Goal: Task Accomplishment & Management: Complete application form

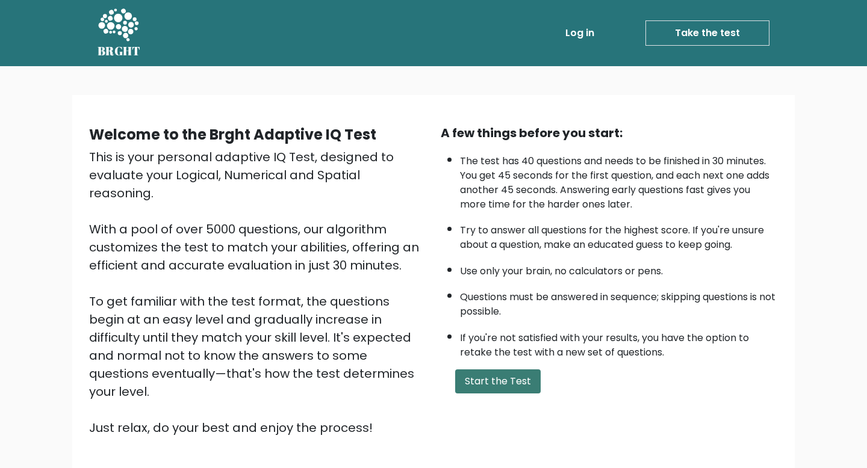
click at [477, 383] on button "Start the Test" at bounding box center [497, 382] width 85 height 24
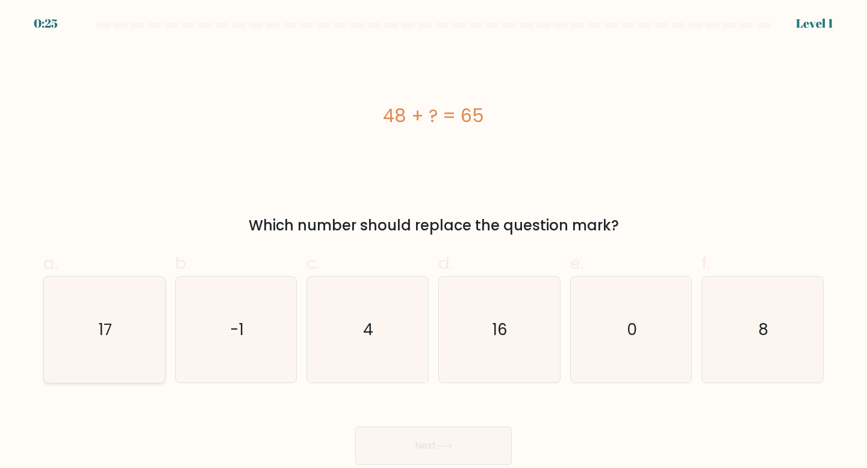
click at [84, 318] on icon "17" at bounding box center [104, 330] width 107 height 107
click at [433, 242] on input "a. 17" at bounding box center [433, 238] width 1 height 8
radio input "true"
click at [448, 447] on icon at bounding box center [444, 446] width 14 height 5
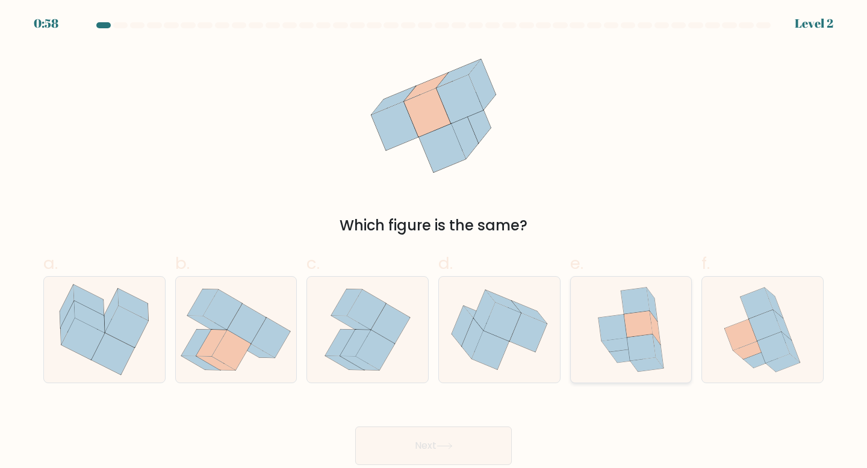
click at [636, 335] on icon at bounding box center [638, 324] width 28 height 26
click at [434, 242] on input "e." at bounding box center [433, 238] width 1 height 8
radio input "true"
click at [481, 434] on button "Next" at bounding box center [433, 446] width 157 height 39
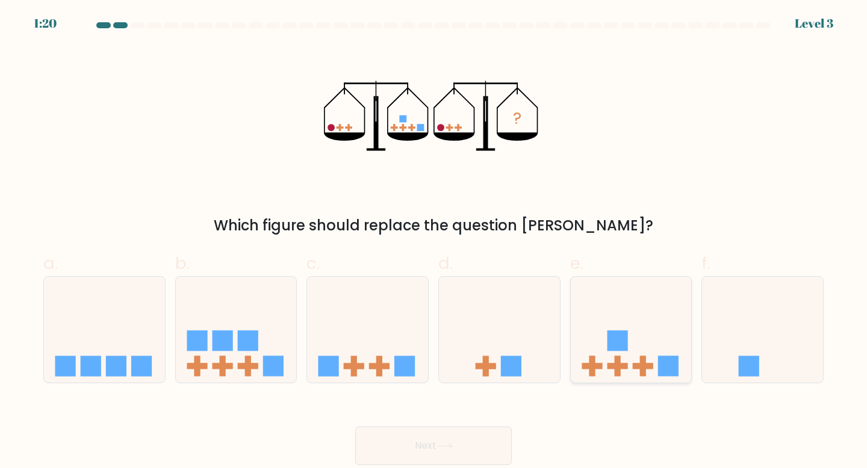
click at [650, 367] on rect at bounding box center [643, 367] width 20 height 6
click at [434, 242] on input "e." at bounding box center [433, 238] width 1 height 8
radio input "true"
click at [430, 449] on button "Next" at bounding box center [433, 446] width 157 height 39
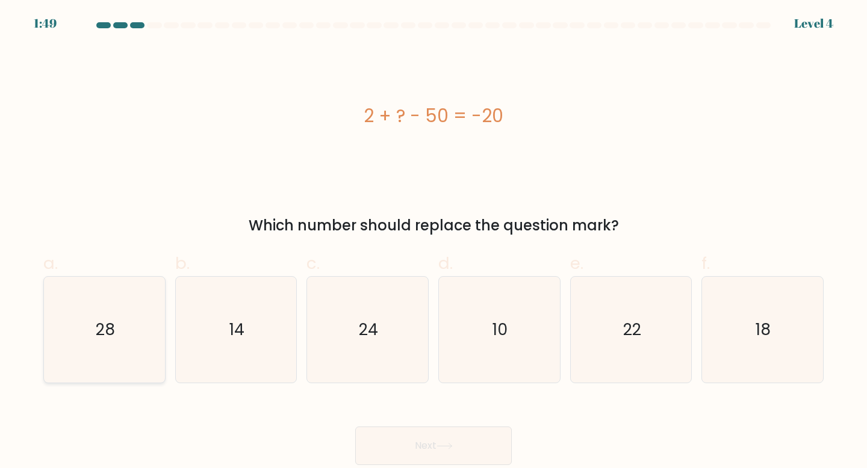
click at [95, 306] on icon "28" at bounding box center [104, 330] width 107 height 107
click at [433, 242] on input "a. 28" at bounding box center [433, 238] width 1 height 8
radio input "true"
click at [541, 463] on div "Next" at bounding box center [433, 431] width 795 height 67
click at [468, 455] on button "Next" at bounding box center [433, 446] width 157 height 39
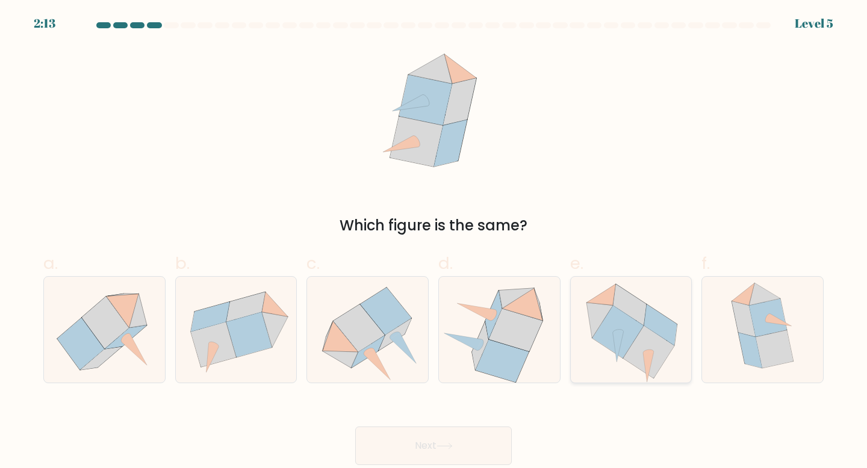
click at [615, 329] on icon at bounding box center [617, 332] width 51 height 52
click at [434, 242] on input "e." at bounding box center [433, 238] width 1 height 8
radio input "true"
click at [482, 420] on div "Next" at bounding box center [433, 431] width 795 height 67
click at [479, 437] on button "Next" at bounding box center [433, 446] width 157 height 39
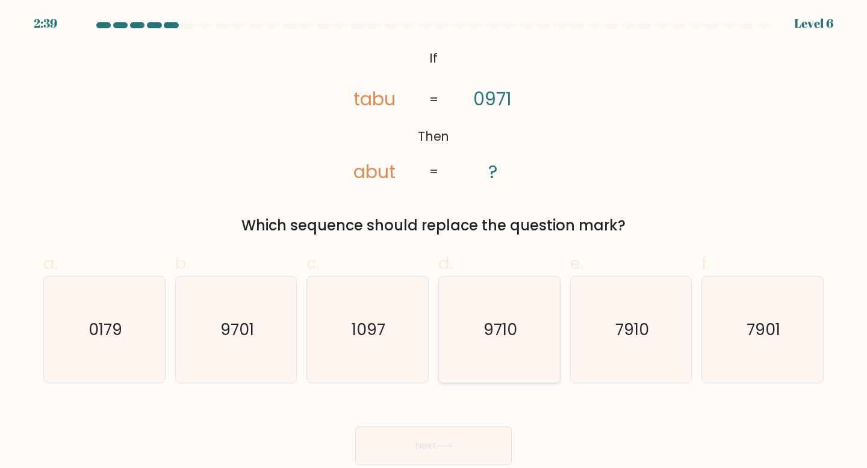
click at [479, 333] on icon "9710" at bounding box center [499, 330] width 107 height 107
click at [434, 242] on input "d. 9710" at bounding box center [433, 238] width 1 height 8
radio input "true"
click at [468, 444] on button "Next" at bounding box center [433, 446] width 157 height 39
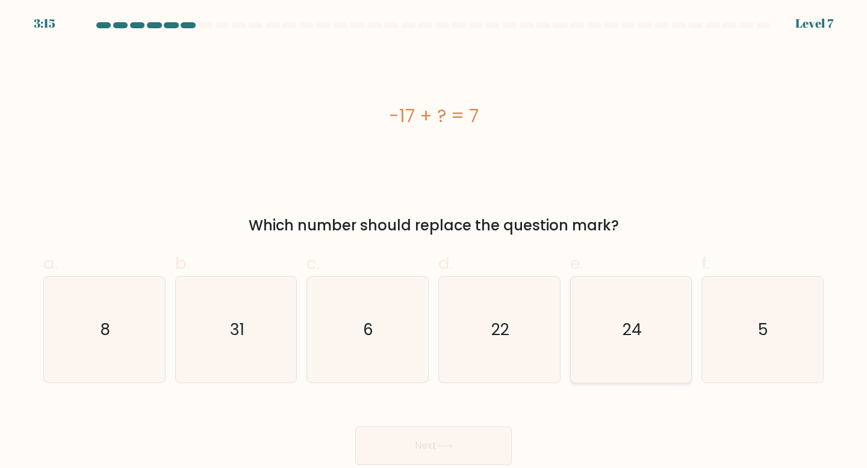
click at [583, 328] on icon "24" at bounding box center [631, 330] width 107 height 107
click at [434, 242] on input "e. 24" at bounding box center [433, 238] width 1 height 8
radio input "true"
click at [503, 440] on button "Next" at bounding box center [433, 446] width 157 height 39
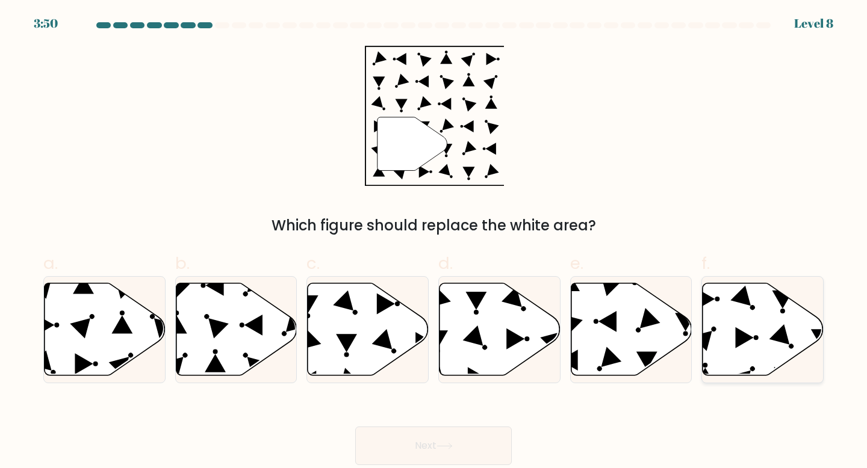
click at [775, 356] on icon at bounding box center [762, 329] width 121 height 93
click at [434, 242] on input "f." at bounding box center [433, 238] width 1 height 8
radio input "true"
click at [445, 441] on button "Next" at bounding box center [433, 446] width 157 height 39
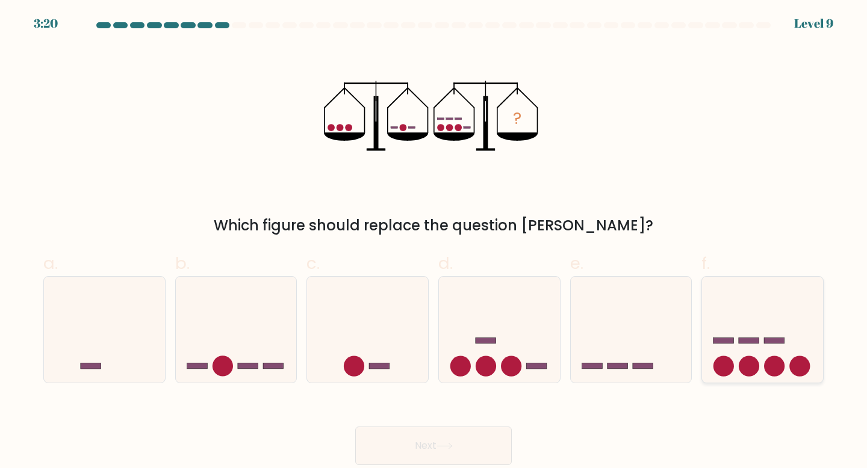
click at [753, 366] on circle at bounding box center [749, 366] width 20 height 20
click at [434, 242] on input "f." at bounding box center [433, 238] width 1 height 8
radio input "true"
click at [440, 459] on button "Next" at bounding box center [433, 446] width 157 height 39
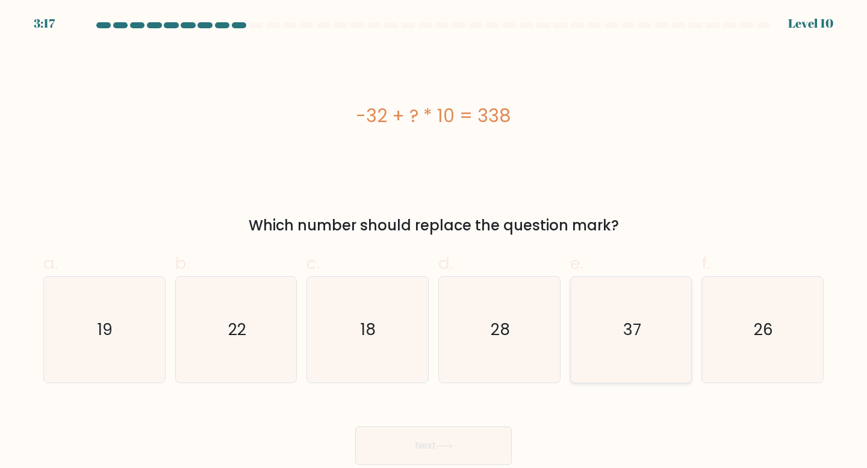
click at [606, 359] on icon "37" at bounding box center [631, 330] width 107 height 107
click at [434, 242] on input "e. 37" at bounding box center [433, 238] width 1 height 8
radio input "true"
click at [498, 423] on div "Next" at bounding box center [433, 431] width 795 height 67
click at [485, 442] on button "Next" at bounding box center [433, 446] width 157 height 39
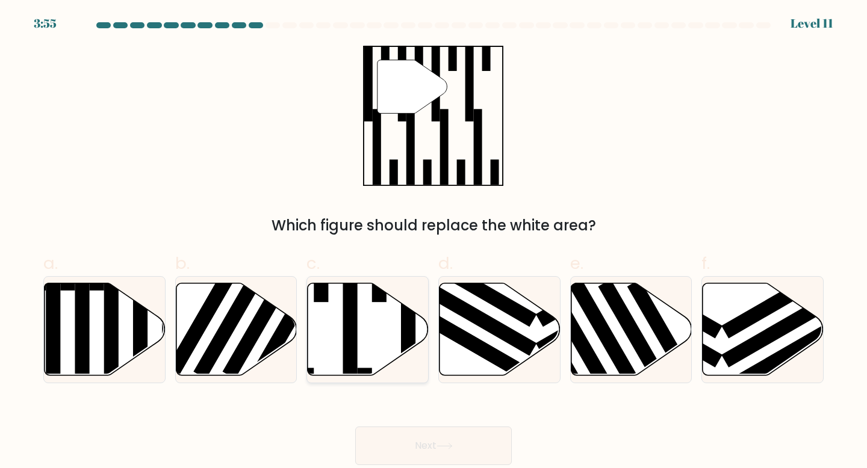
click at [342, 352] on icon at bounding box center [368, 329] width 121 height 93
click at [433, 242] on input "c." at bounding box center [433, 238] width 1 height 8
radio input "true"
click at [415, 442] on button "Next" at bounding box center [433, 446] width 157 height 39
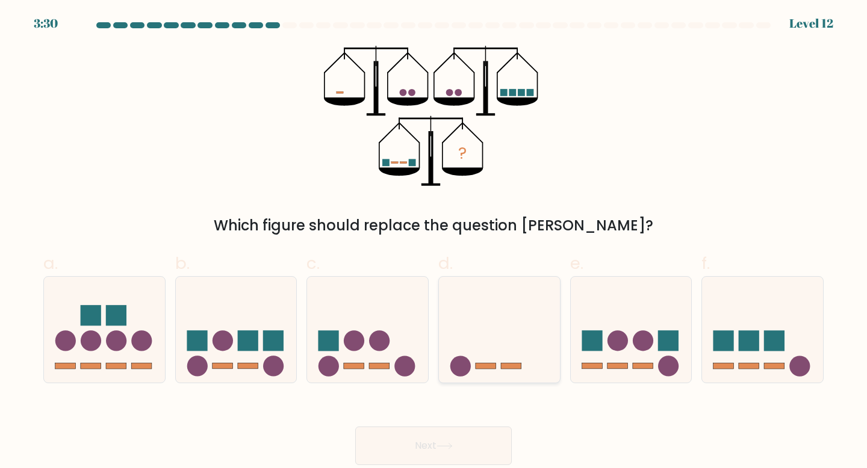
click at [501, 349] on icon at bounding box center [499, 330] width 121 height 100
click at [434, 242] on input "d." at bounding box center [433, 238] width 1 height 8
radio input "true"
click at [471, 434] on button "Next" at bounding box center [433, 446] width 157 height 39
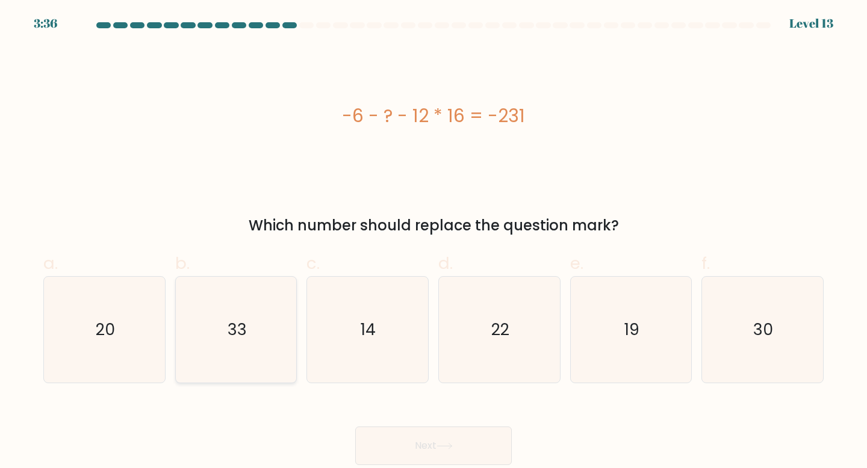
click at [197, 323] on icon "33" at bounding box center [236, 330] width 107 height 107
click at [433, 242] on input "b. 33" at bounding box center [433, 238] width 1 height 8
radio input "true"
click at [458, 449] on button "Next" at bounding box center [433, 446] width 157 height 39
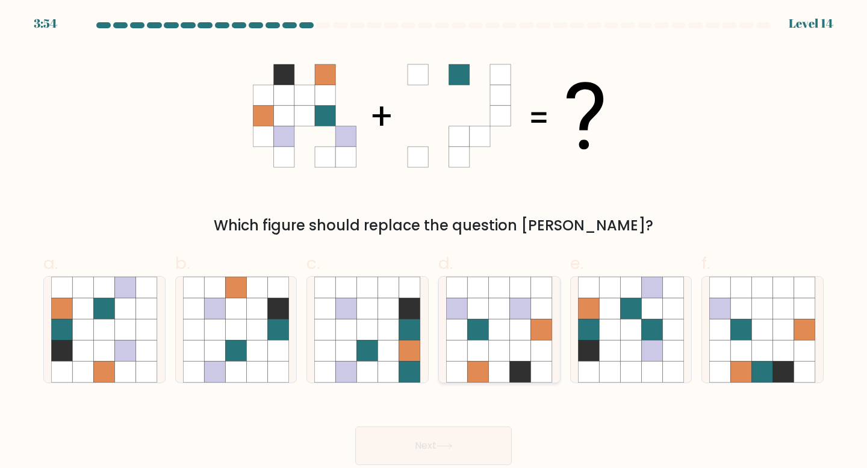
click at [483, 358] on icon at bounding box center [478, 351] width 21 height 21
click at [434, 242] on input "d." at bounding box center [433, 238] width 1 height 8
radio input "true"
click at [453, 453] on button "Next" at bounding box center [433, 446] width 157 height 39
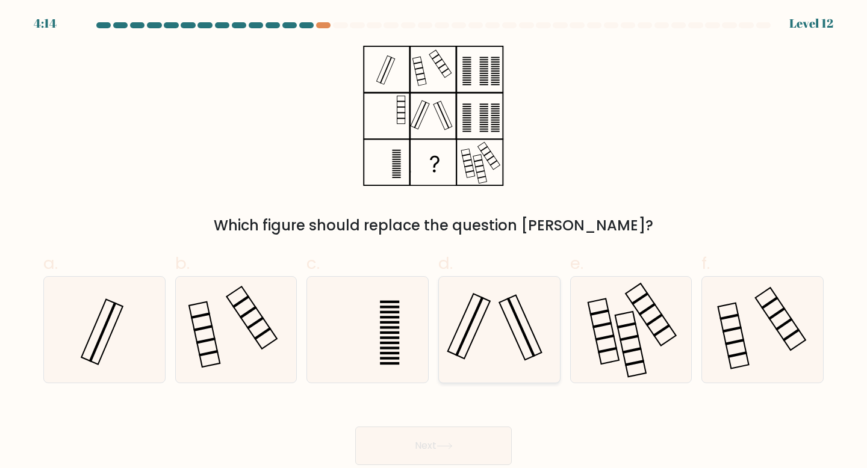
click at [482, 329] on icon at bounding box center [499, 330] width 107 height 107
click at [434, 242] on input "d." at bounding box center [433, 238] width 1 height 8
radio input "true"
click at [448, 438] on button "Next" at bounding box center [433, 446] width 157 height 39
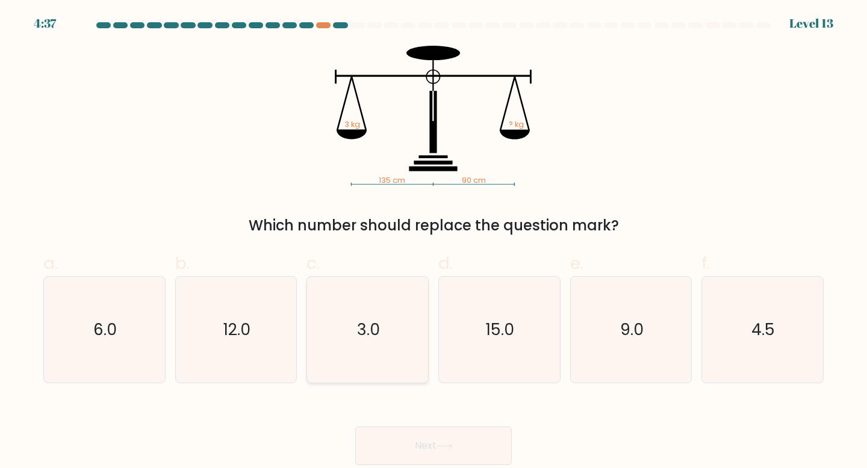
click at [373, 332] on text "3.0" at bounding box center [368, 329] width 23 height 22
click at [433, 242] on input "c. 3.0" at bounding box center [433, 238] width 1 height 8
radio input "true"
click at [426, 421] on div "Next" at bounding box center [433, 431] width 795 height 67
click at [435, 461] on button "Next" at bounding box center [433, 446] width 157 height 39
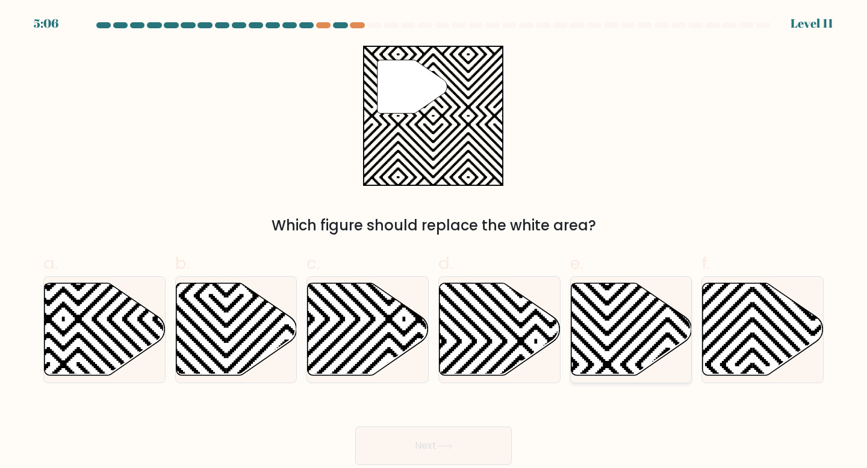
click at [594, 350] on icon at bounding box center [631, 329] width 121 height 93
click at [434, 242] on input "e." at bounding box center [433, 238] width 1 height 8
radio input "true"
click at [485, 450] on button "Next" at bounding box center [433, 446] width 157 height 39
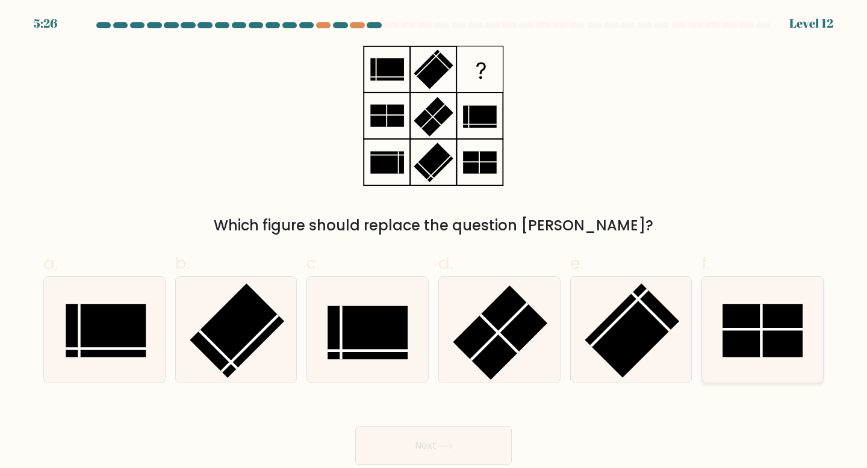
click at [736, 318] on rect at bounding box center [763, 331] width 80 height 54
click at [434, 242] on input "f." at bounding box center [433, 238] width 1 height 8
radio input "true"
click at [465, 444] on button "Next" at bounding box center [433, 446] width 157 height 39
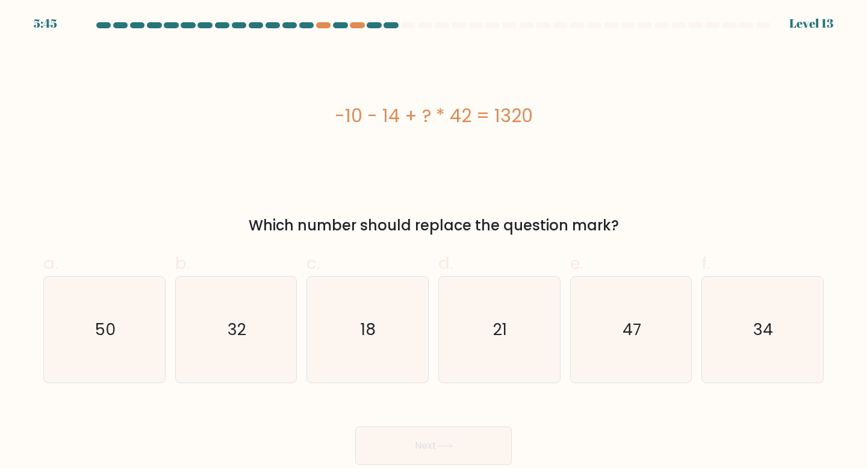
drag, startPoint x: 329, startPoint y: 113, endPoint x: 631, endPoint y: 113, distance: 302.2
click at [631, 113] on div "-10 - 14 + ? * 42 = 1320" at bounding box center [433, 115] width 780 height 27
copy div "-10 - 14 + ? * 42 = 1320"
click at [216, 348] on icon "32" at bounding box center [236, 330] width 107 height 107
click at [433, 242] on input "b. 32" at bounding box center [433, 238] width 1 height 8
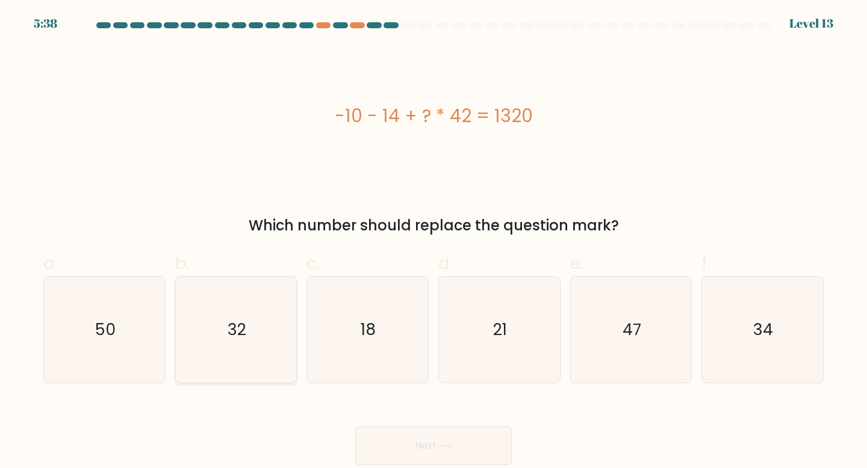
radio input "true"
click at [435, 432] on button "Next" at bounding box center [433, 446] width 157 height 39
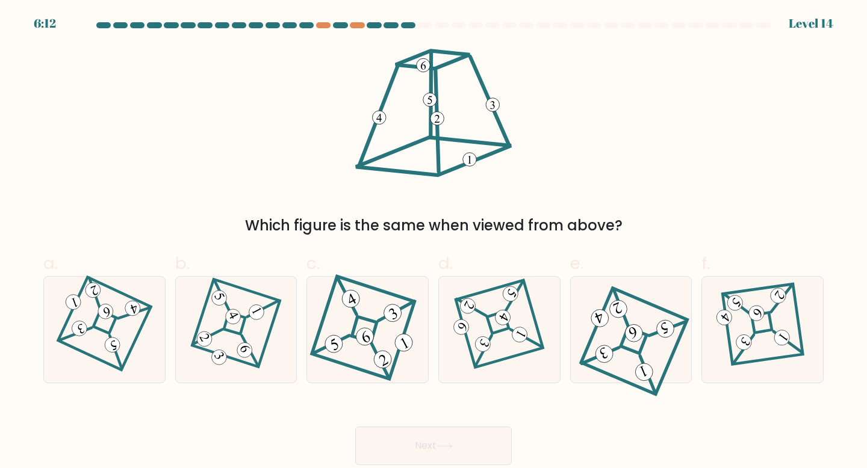
click at [406, 441] on button "Next" at bounding box center [433, 446] width 157 height 39
click at [95, 290] on 867 at bounding box center [92, 290] width 19 height 19
click at [433, 242] on input "a." at bounding box center [433, 238] width 1 height 8
radio input "true"
click at [418, 463] on button "Next" at bounding box center [433, 446] width 157 height 39
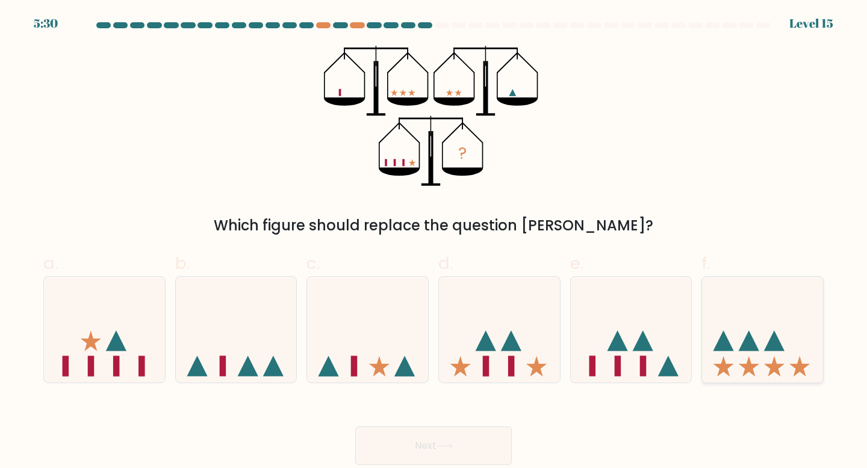
click at [763, 351] on icon at bounding box center [762, 330] width 121 height 100
click at [434, 242] on input "f." at bounding box center [433, 238] width 1 height 8
radio input "true"
click at [453, 448] on icon at bounding box center [444, 446] width 16 height 7
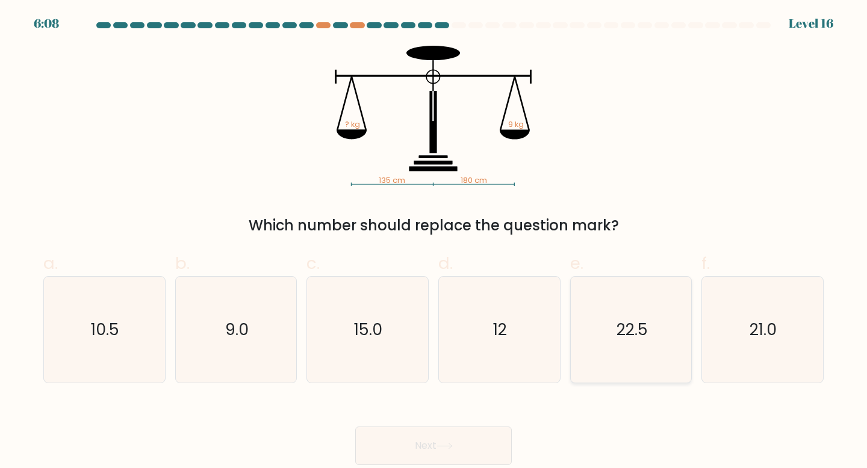
click at [578, 378] on icon "22.5" at bounding box center [631, 330] width 107 height 107
click at [434, 242] on input "e. 22.5" at bounding box center [433, 238] width 1 height 8
radio input "true"
click at [468, 428] on button "Next" at bounding box center [433, 446] width 157 height 39
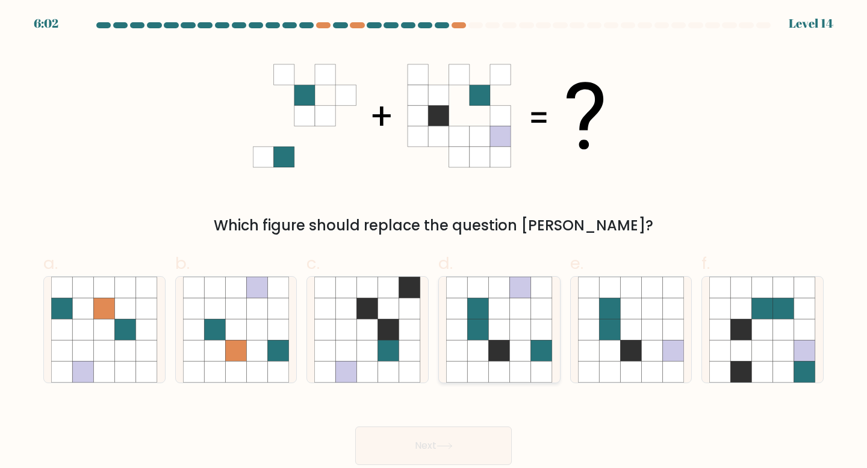
click at [531, 358] on icon at bounding box center [541, 351] width 21 height 21
click at [434, 242] on input "d." at bounding box center [433, 238] width 1 height 8
radio input "true"
click at [489, 446] on button "Next" at bounding box center [433, 446] width 157 height 39
